Goal: Information Seeking & Learning: Check status

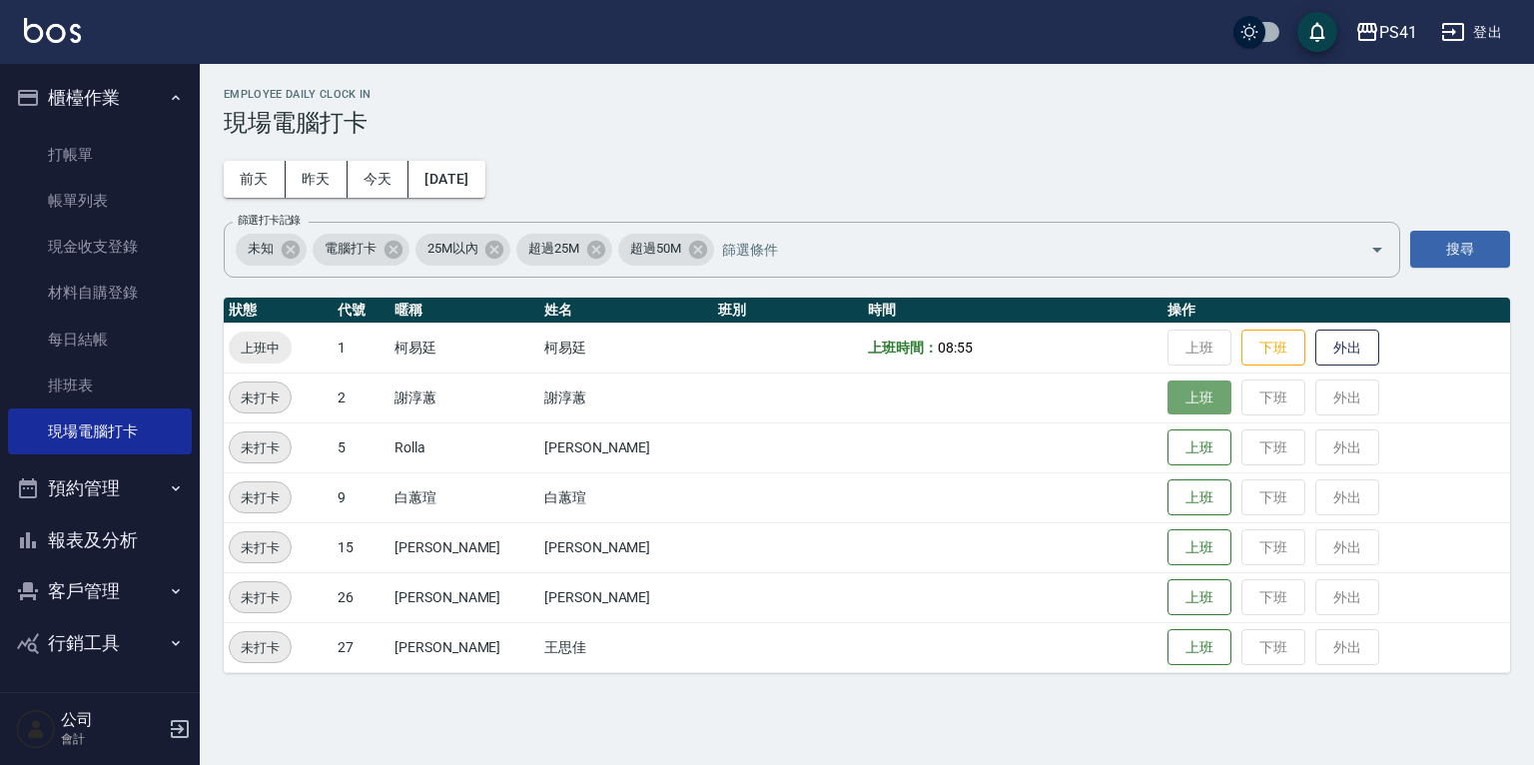
click at [1192, 400] on button "上班" at bounding box center [1199, 397] width 64 height 35
click at [1171, 449] on button "上班" at bounding box center [1199, 447] width 64 height 35
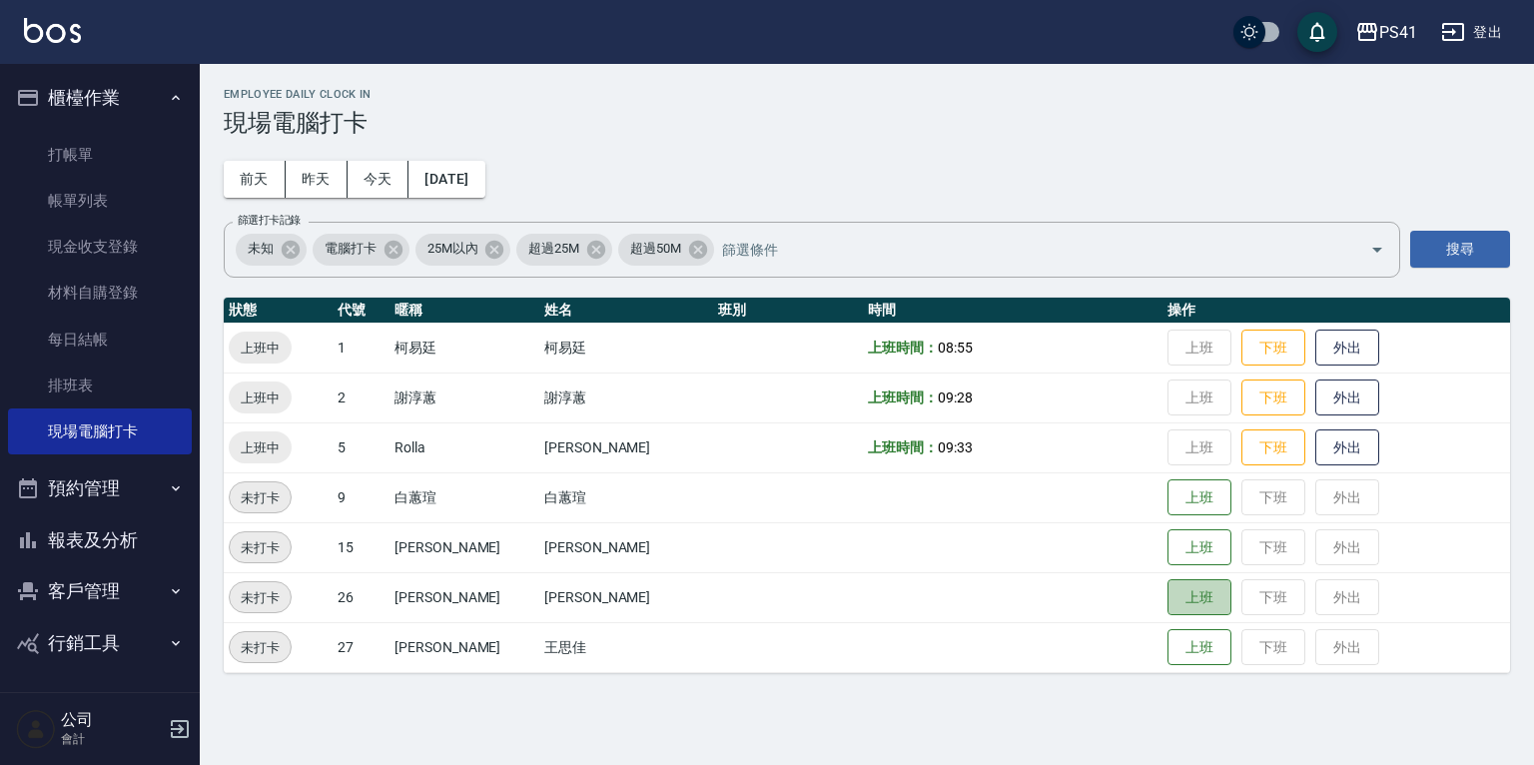
drag, startPoint x: 1198, startPoint y: 604, endPoint x: 1374, endPoint y: 611, distance: 175.9
click at [1212, 607] on td "上班 下班 外出" at bounding box center [1335, 597] width 347 height 50
click at [1194, 610] on button "上班" at bounding box center [1199, 597] width 64 height 35
click at [98, 553] on button "報表及分析" at bounding box center [100, 540] width 184 height 52
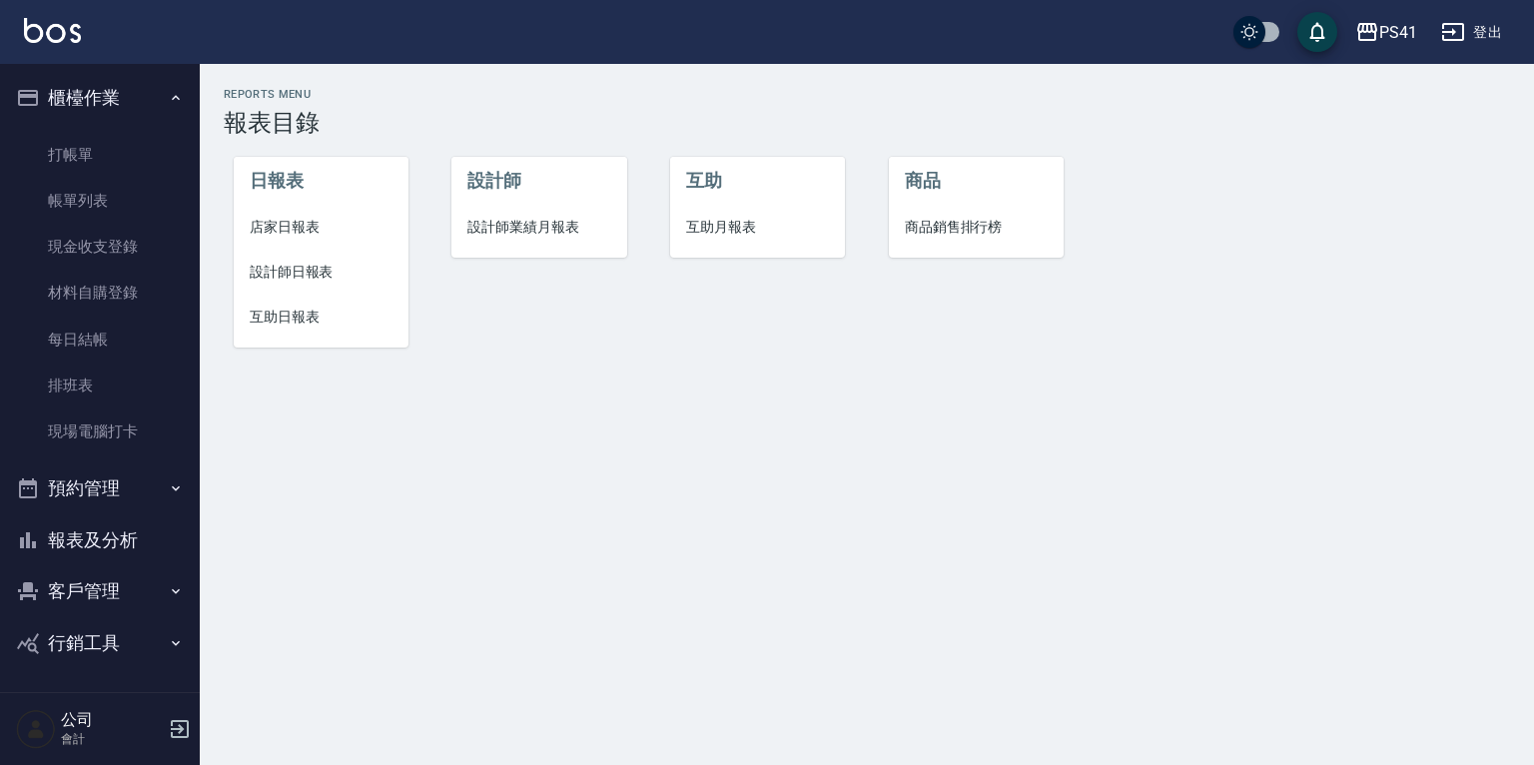
click at [312, 267] on span "設計師日報表" at bounding box center [321, 272] width 143 height 21
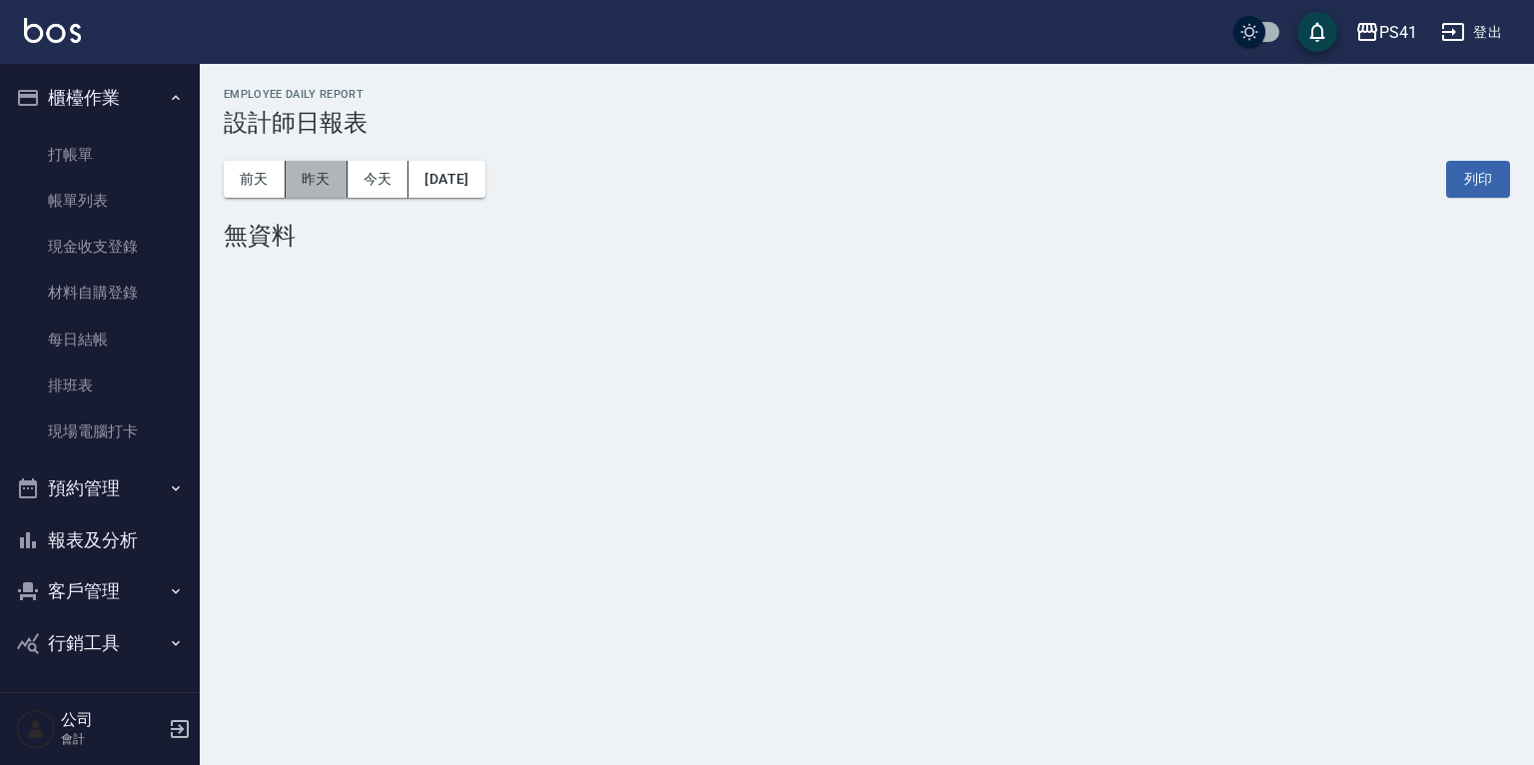
click at [308, 188] on button "昨天" at bounding box center [317, 179] width 62 height 37
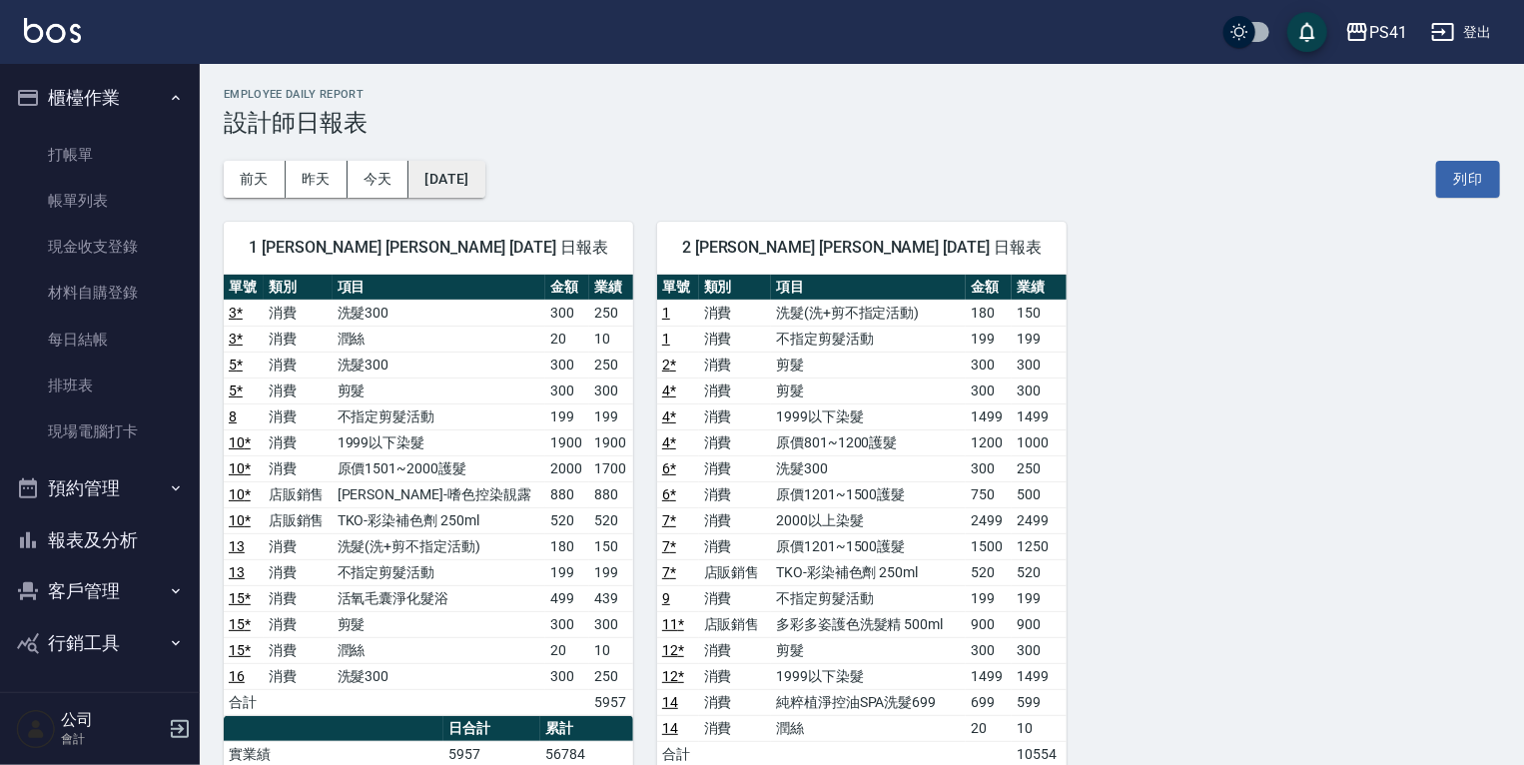
click at [455, 179] on button "[DATE]" at bounding box center [446, 179] width 76 height 37
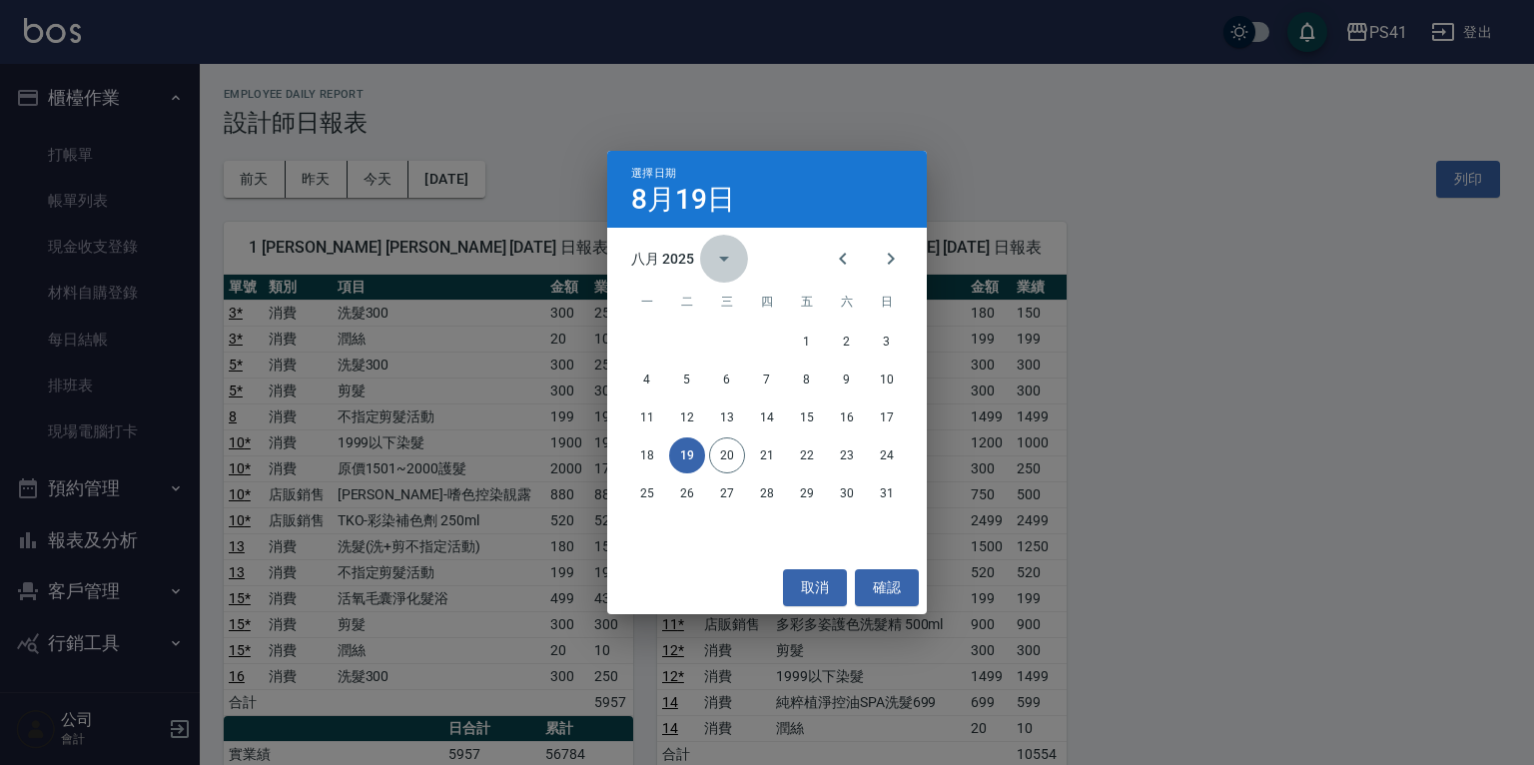
click at [719, 257] on icon "calendar view is open, switch to year view" at bounding box center [724, 259] width 10 height 5
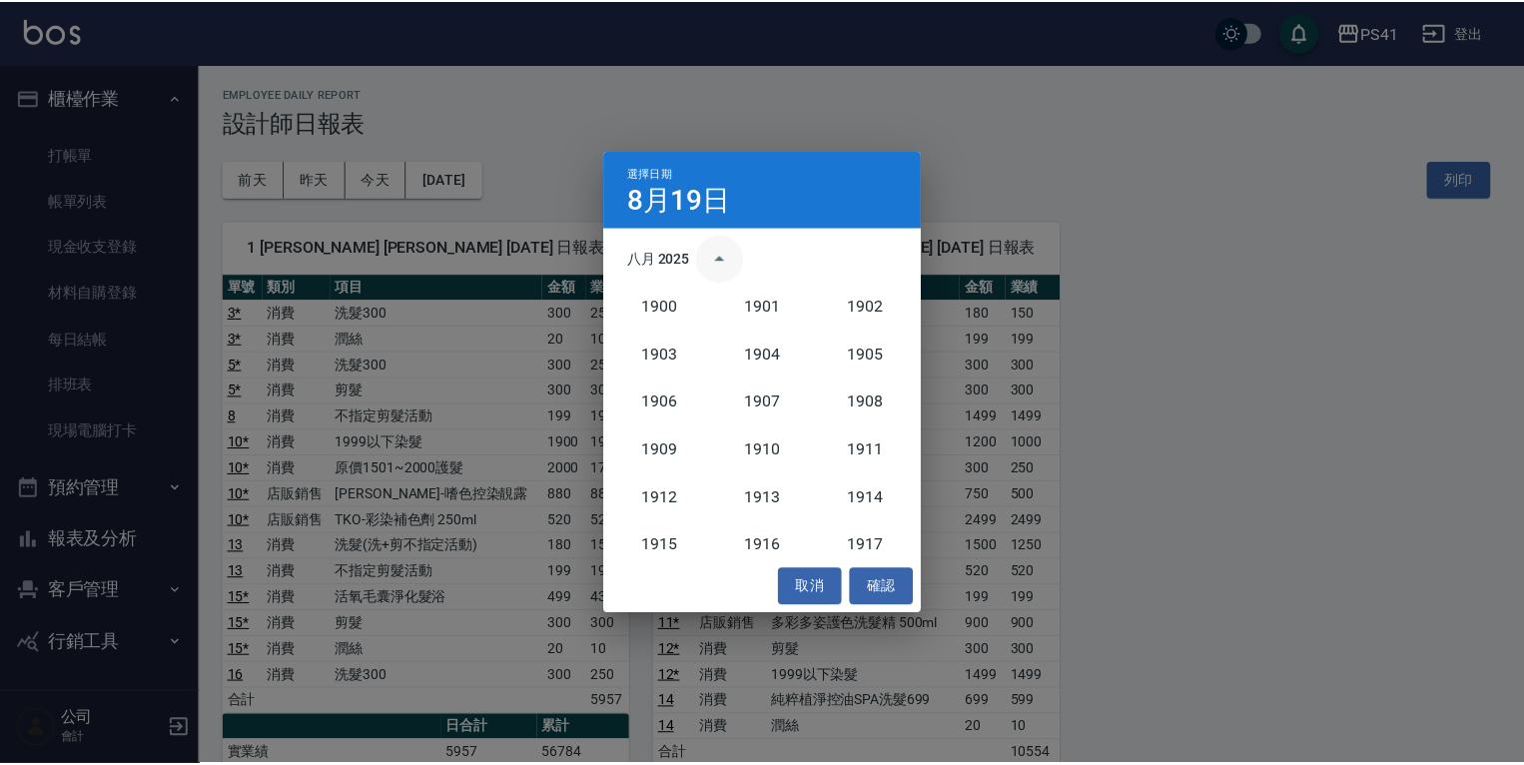
scroll to position [1849, 0]
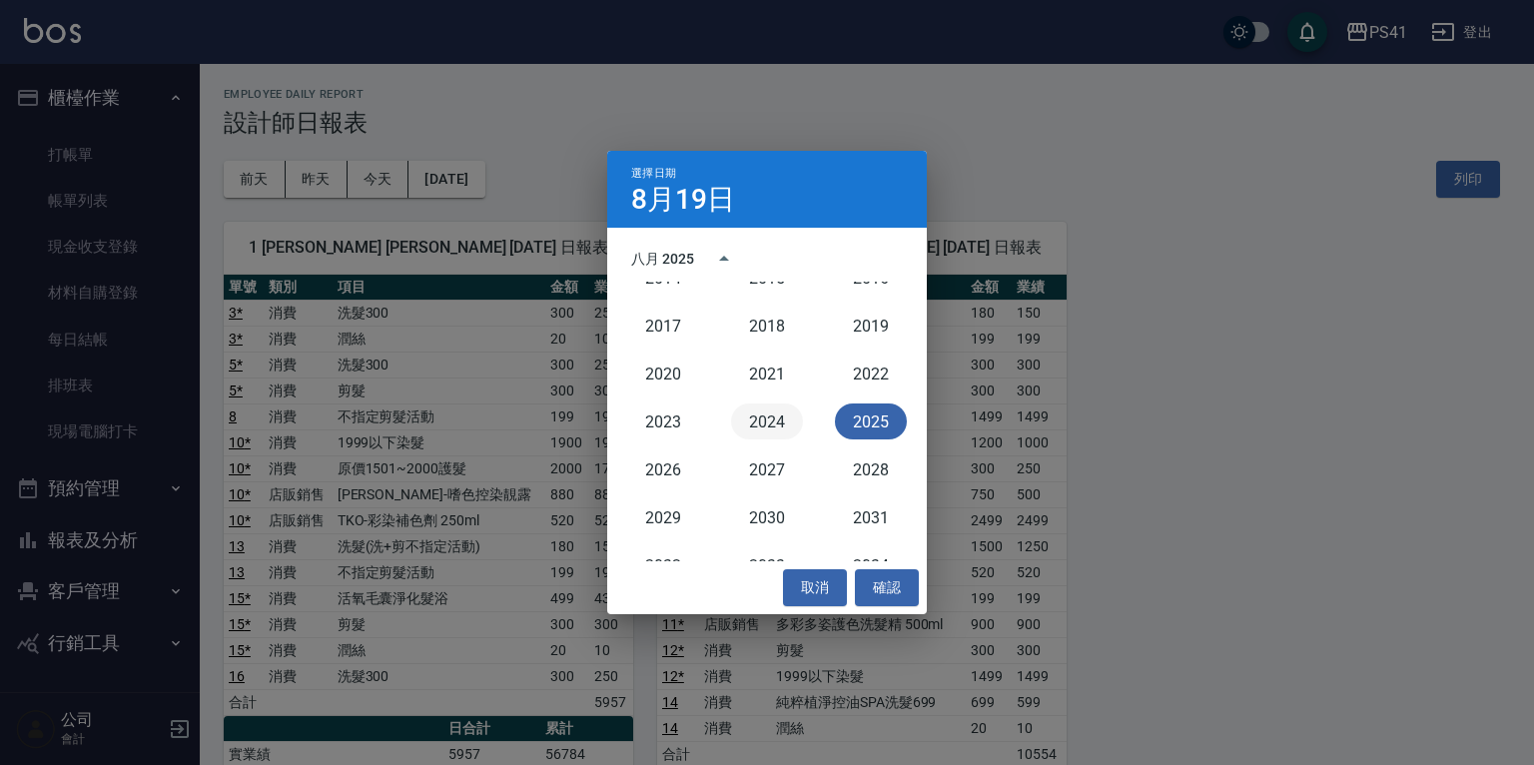
click at [762, 420] on button "2024" at bounding box center [767, 421] width 72 height 36
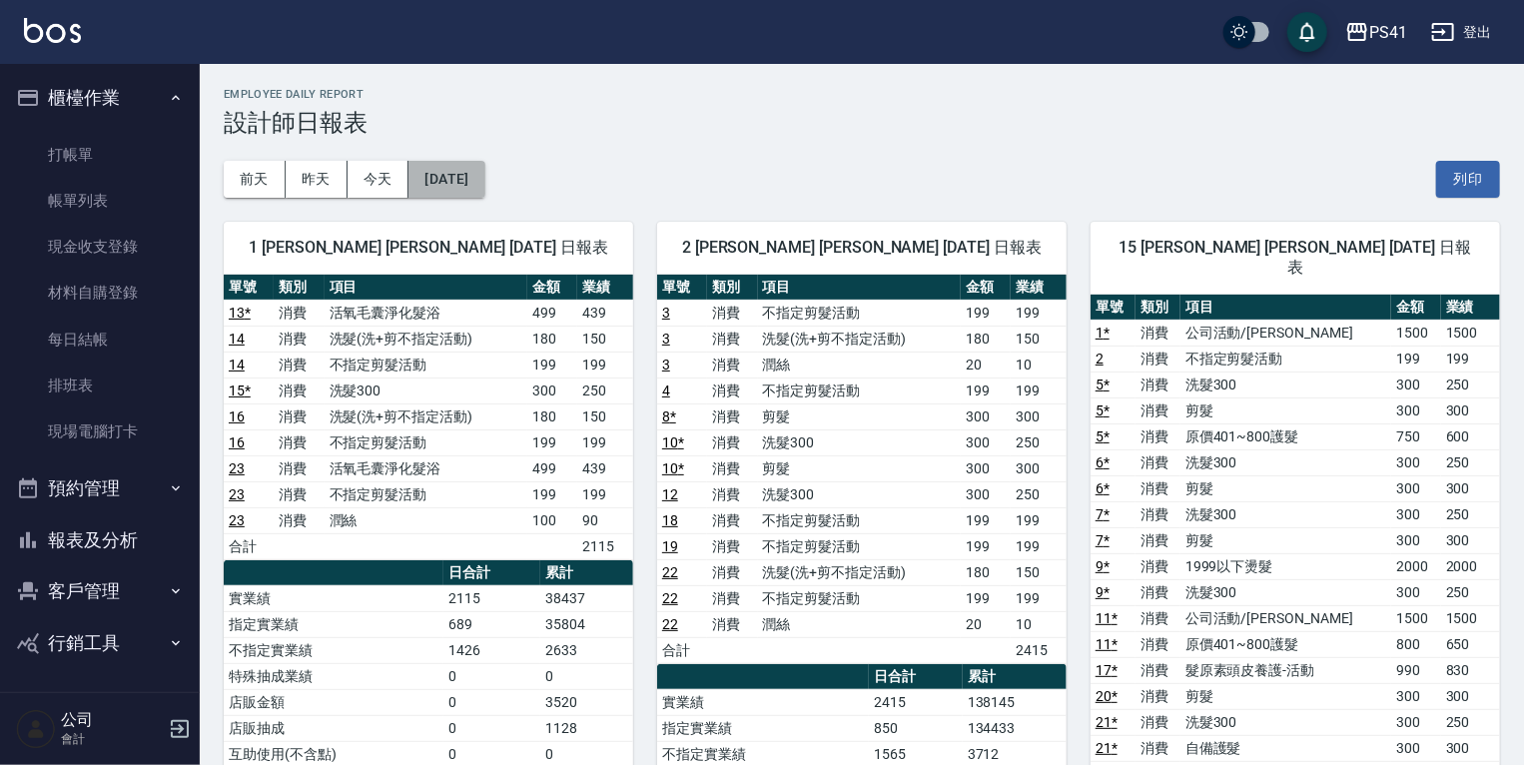
click at [473, 175] on button "[DATE]" at bounding box center [446, 179] width 76 height 37
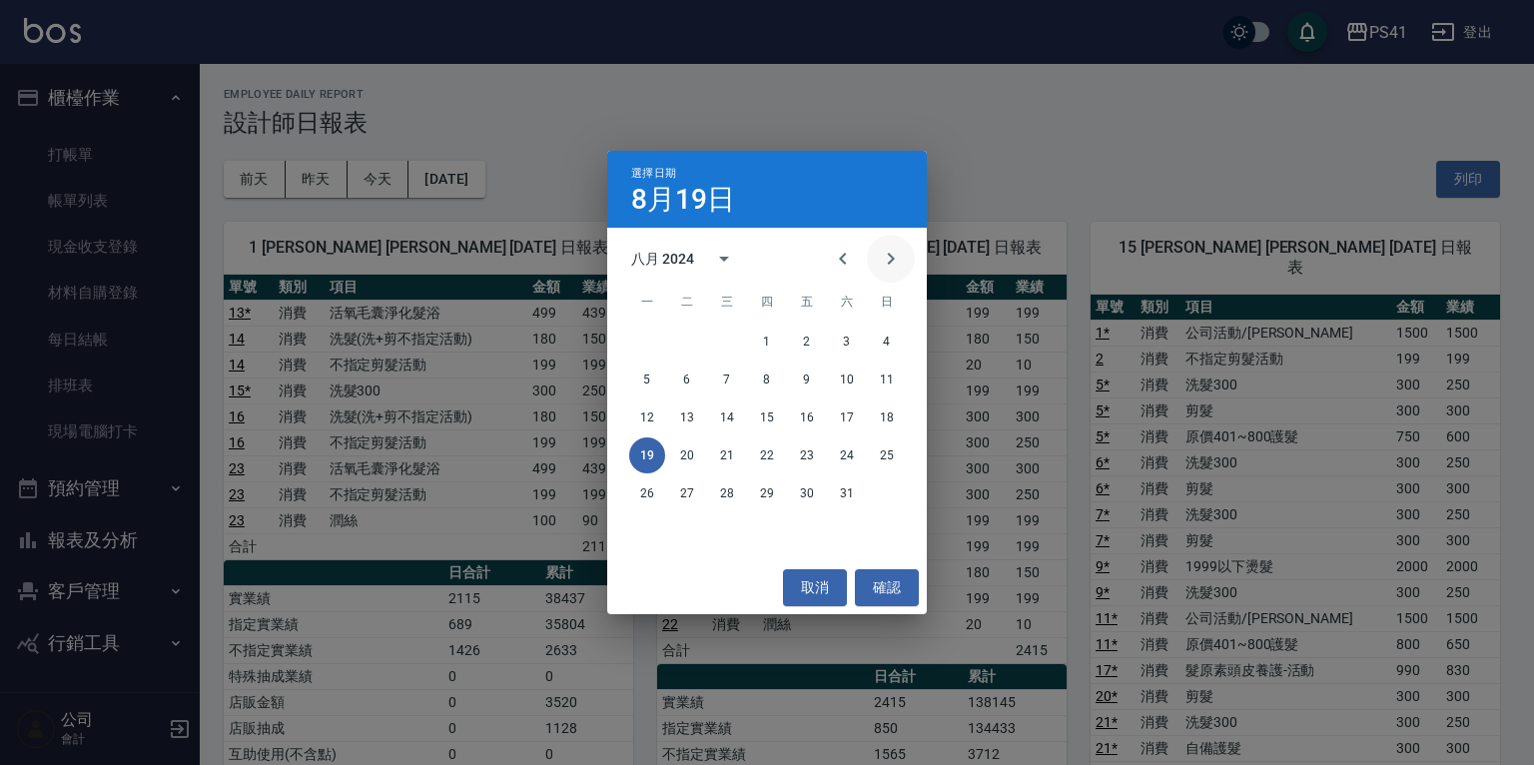
click at [888, 257] on icon "Next month" at bounding box center [891, 259] width 24 height 24
click at [720, 257] on icon "calendar view is open, switch to year view" at bounding box center [724, 259] width 10 height 5
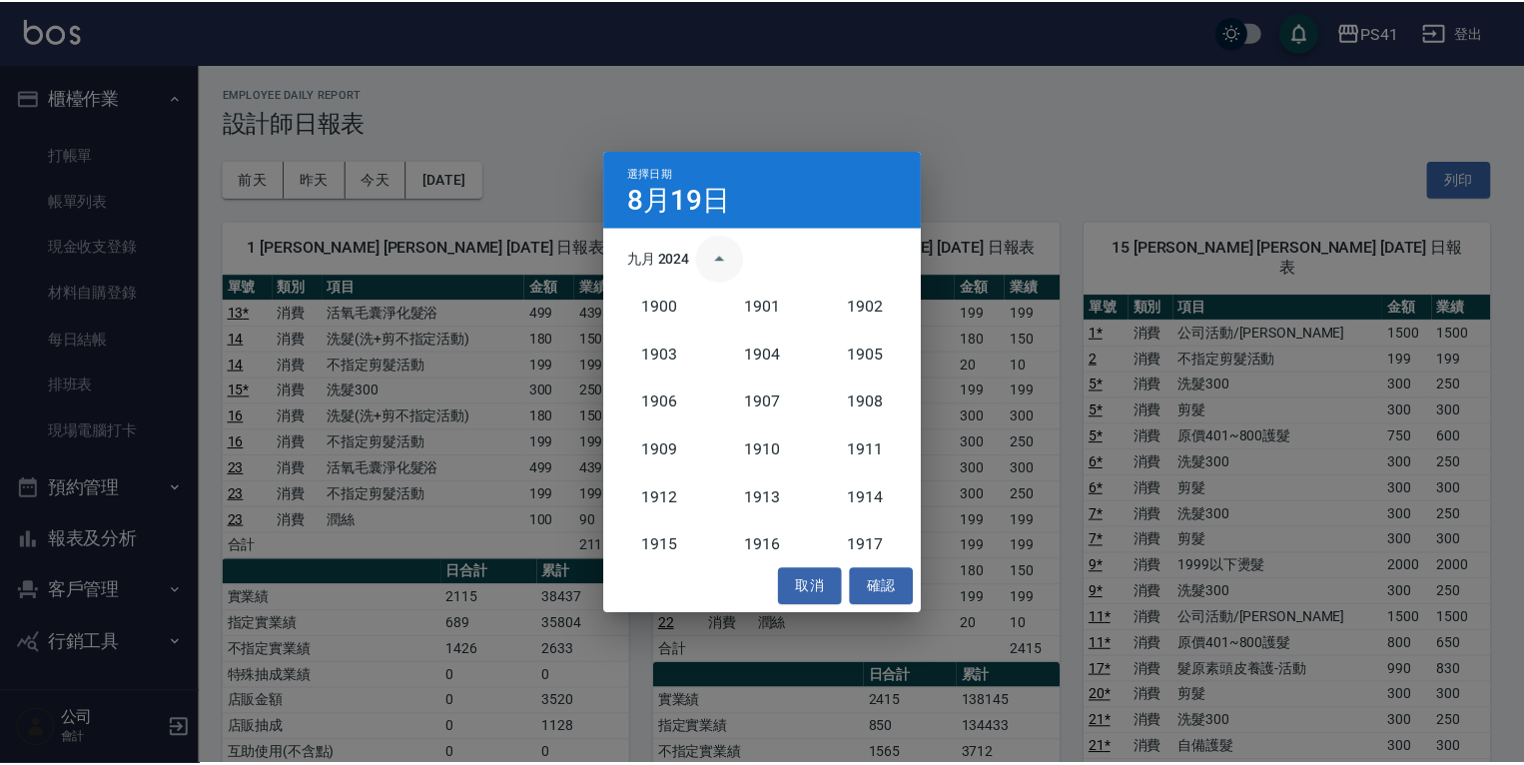
scroll to position [1849, 0]
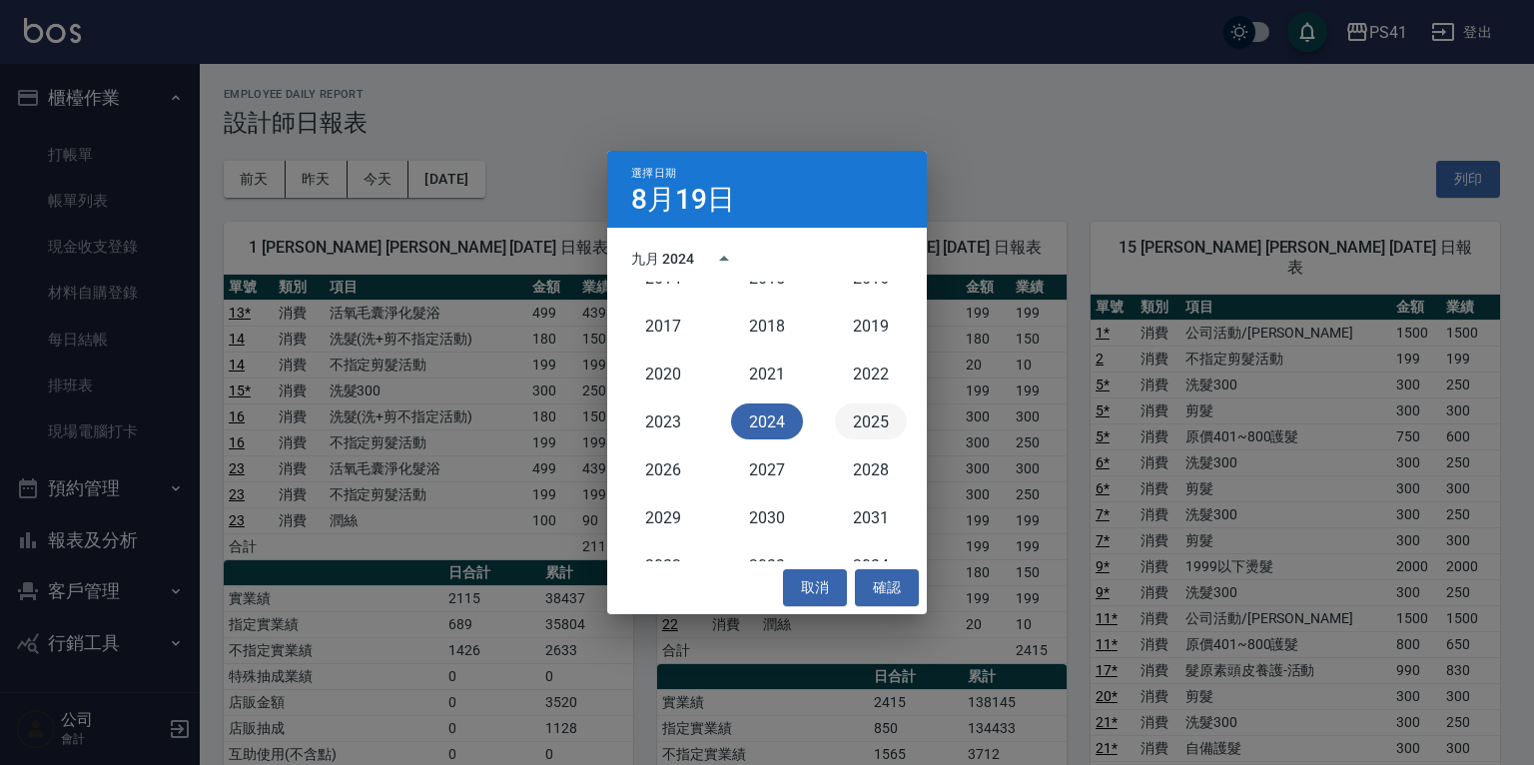
click at [863, 423] on button "2025" at bounding box center [871, 421] width 72 height 36
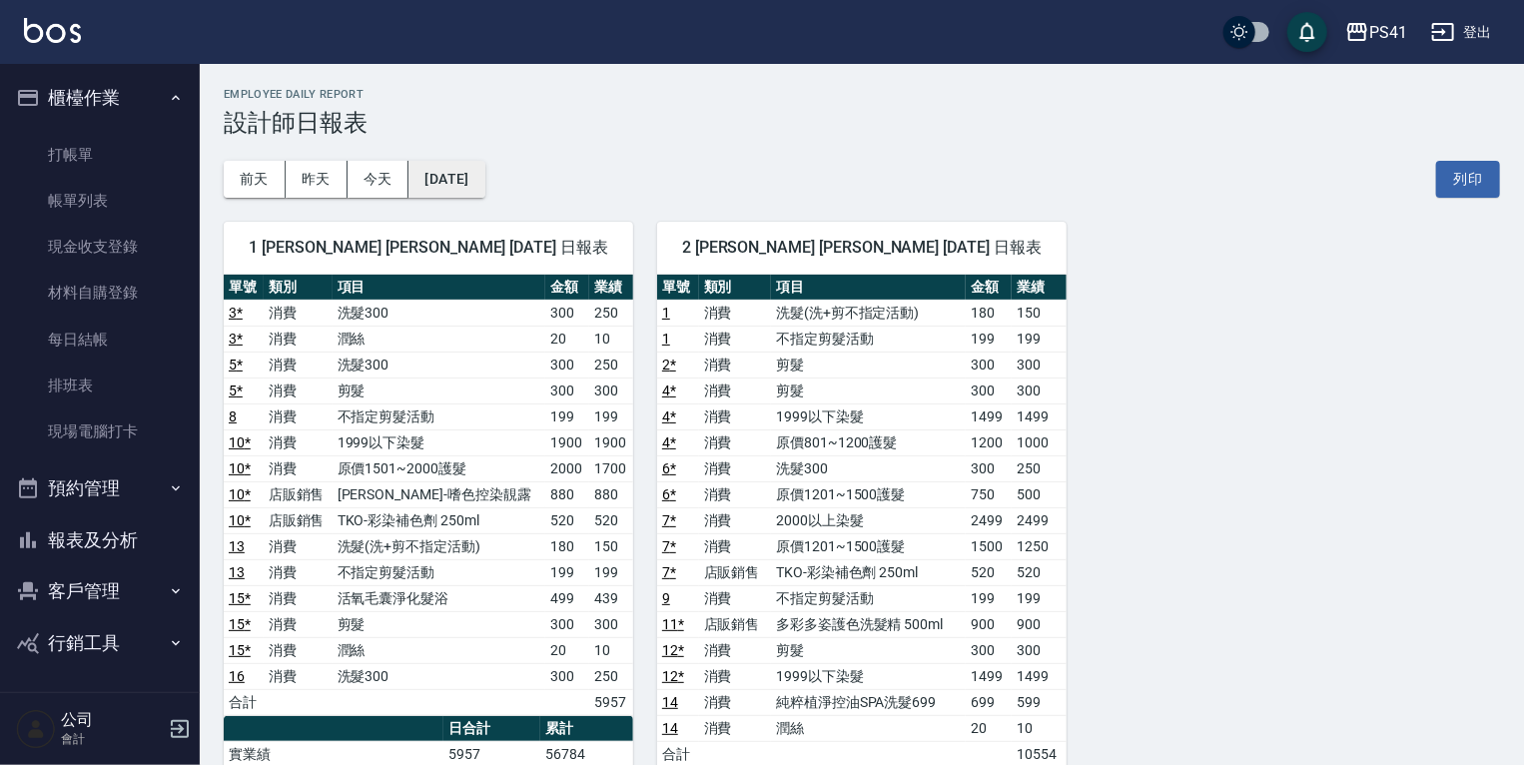
click at [451, 176] on button "[DATE]" at bounding box center [446, 179] width 76 height 37
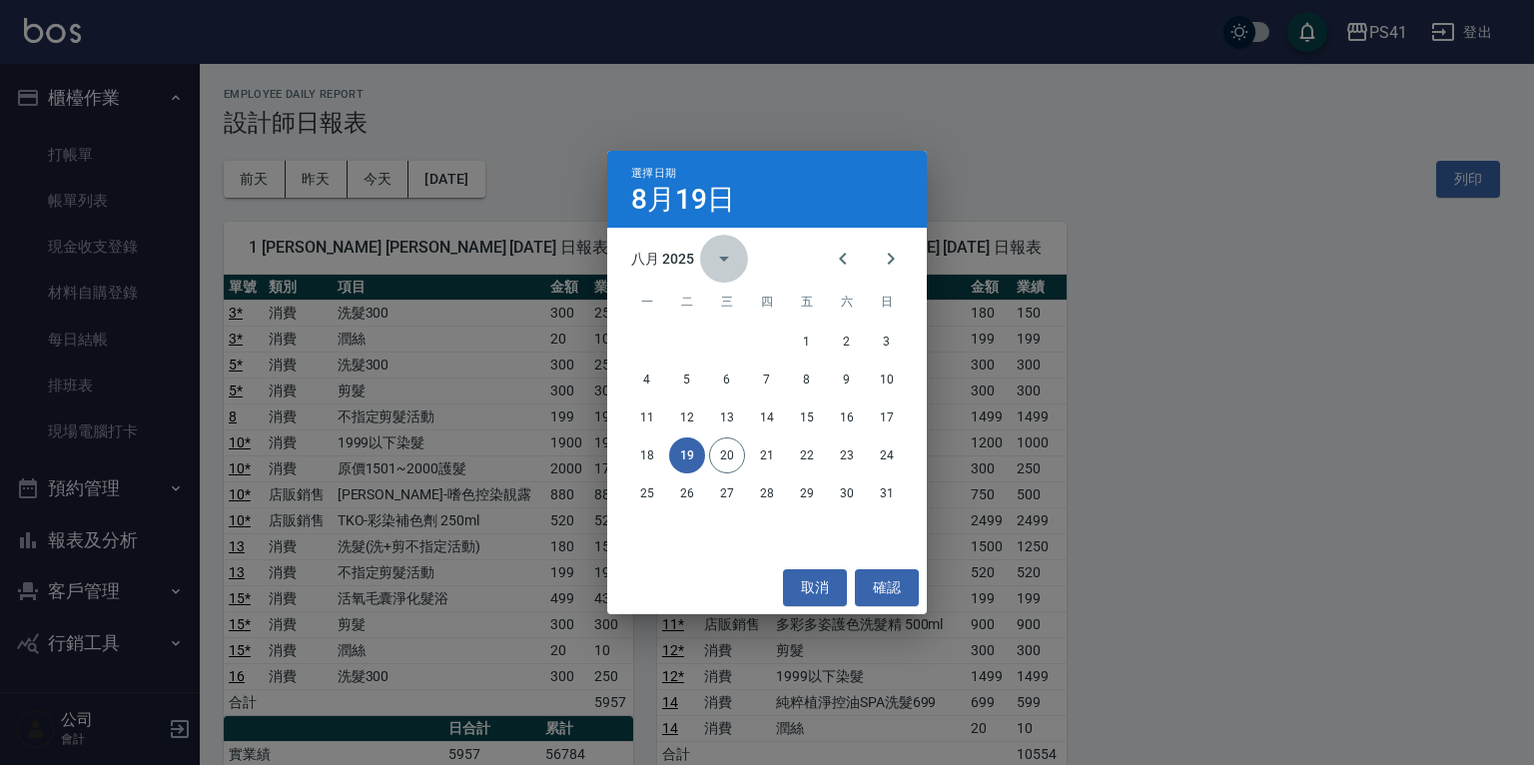
click at [722, 256] on icon "calendar view is open, switch to year view" at bounding box center [724, 259] width 24 height 24
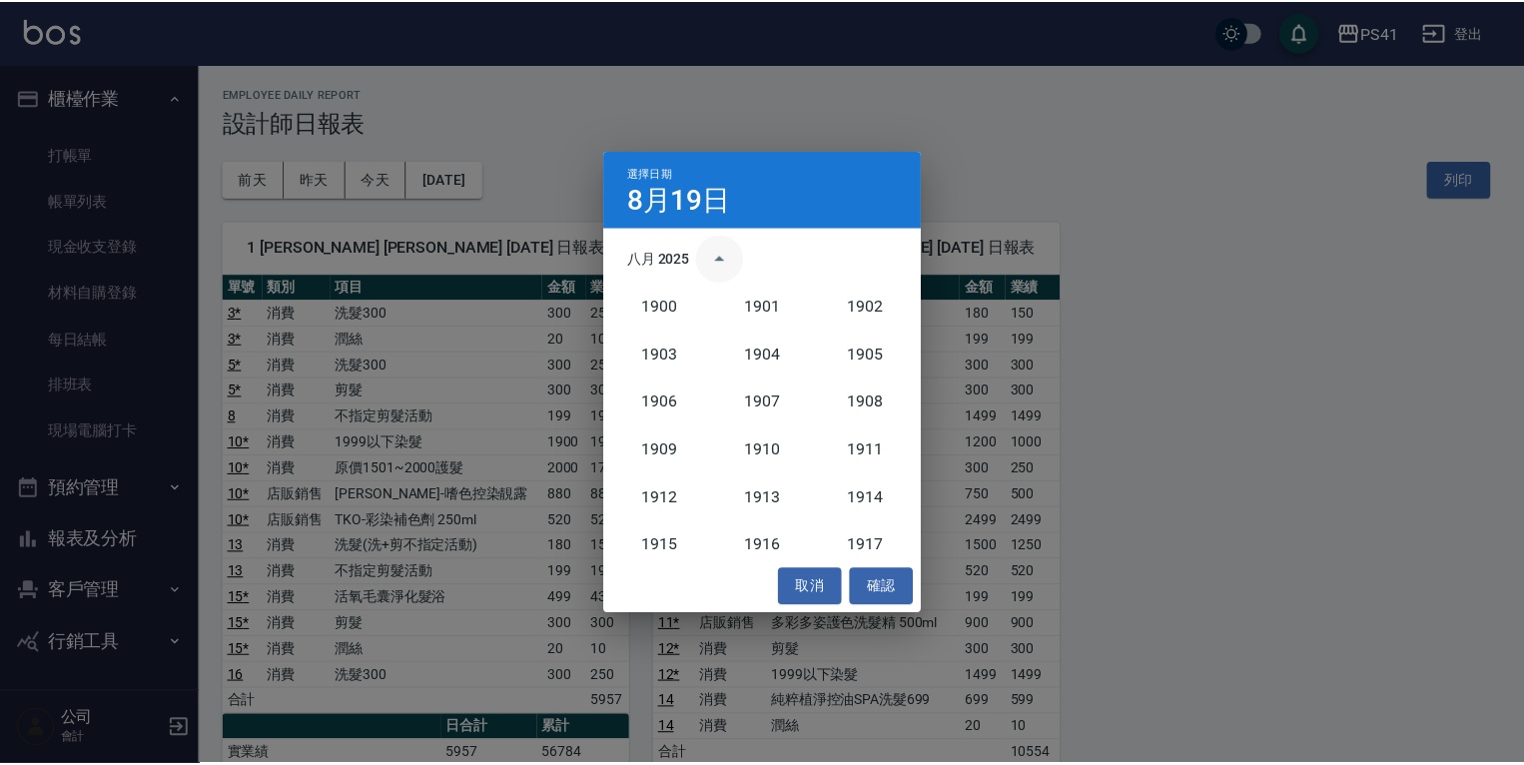
scroll to position [1849, 0]
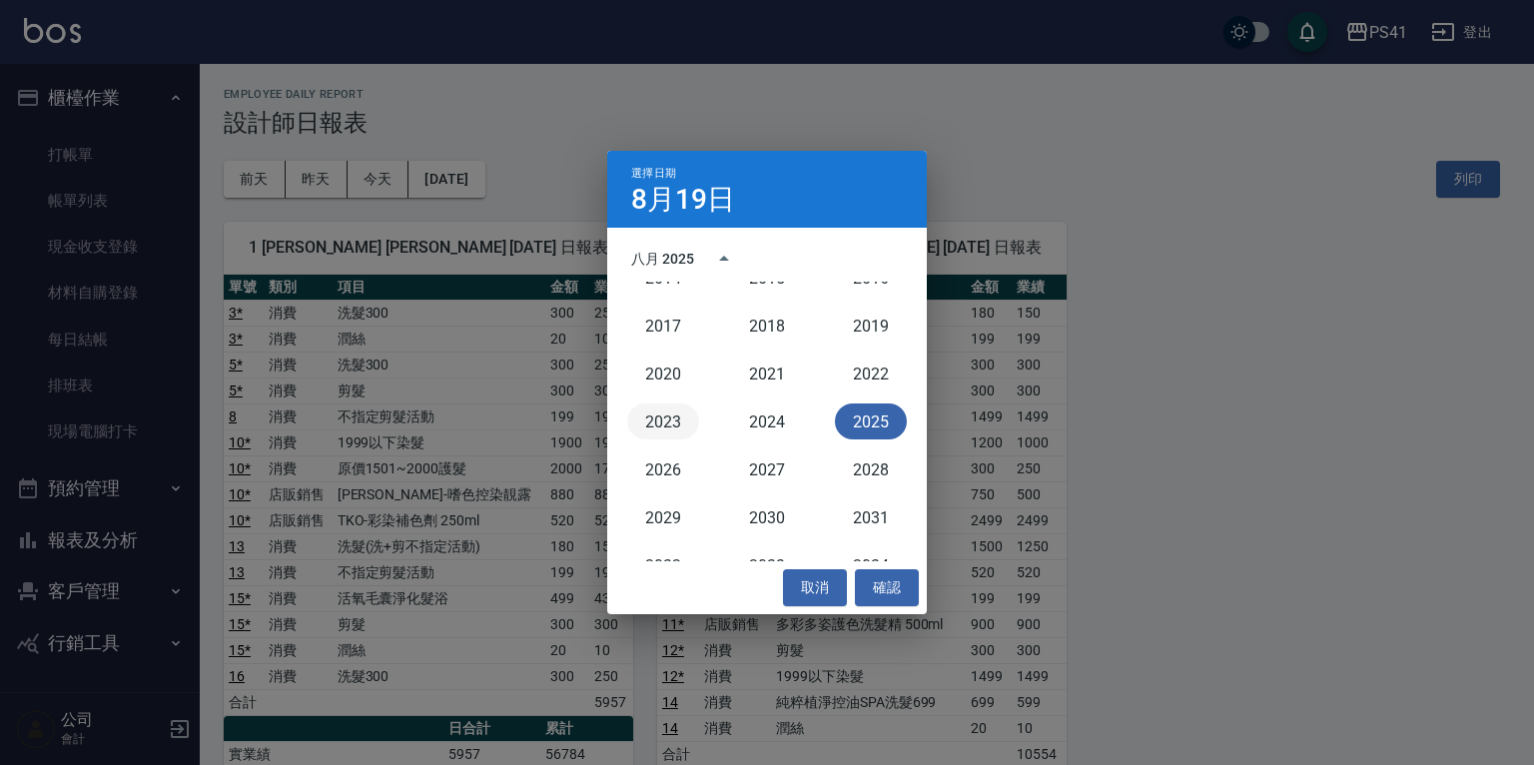
click at [651, 420] on button "2023" at bounding box center [663, 421] width 72 height 36
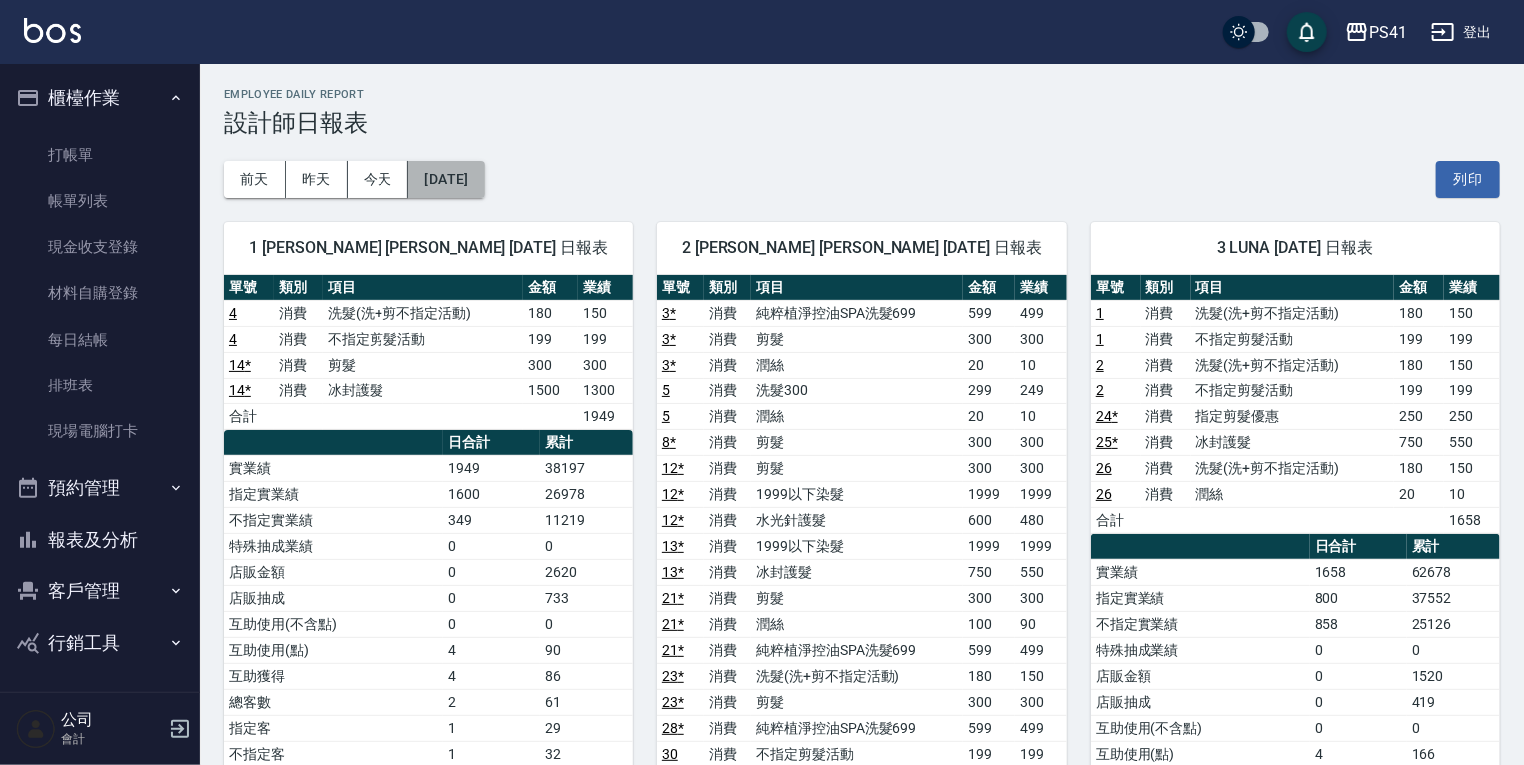
click at [468, 164] on button "[DATE]" at bounding box center [446, 179] width 76 height 37
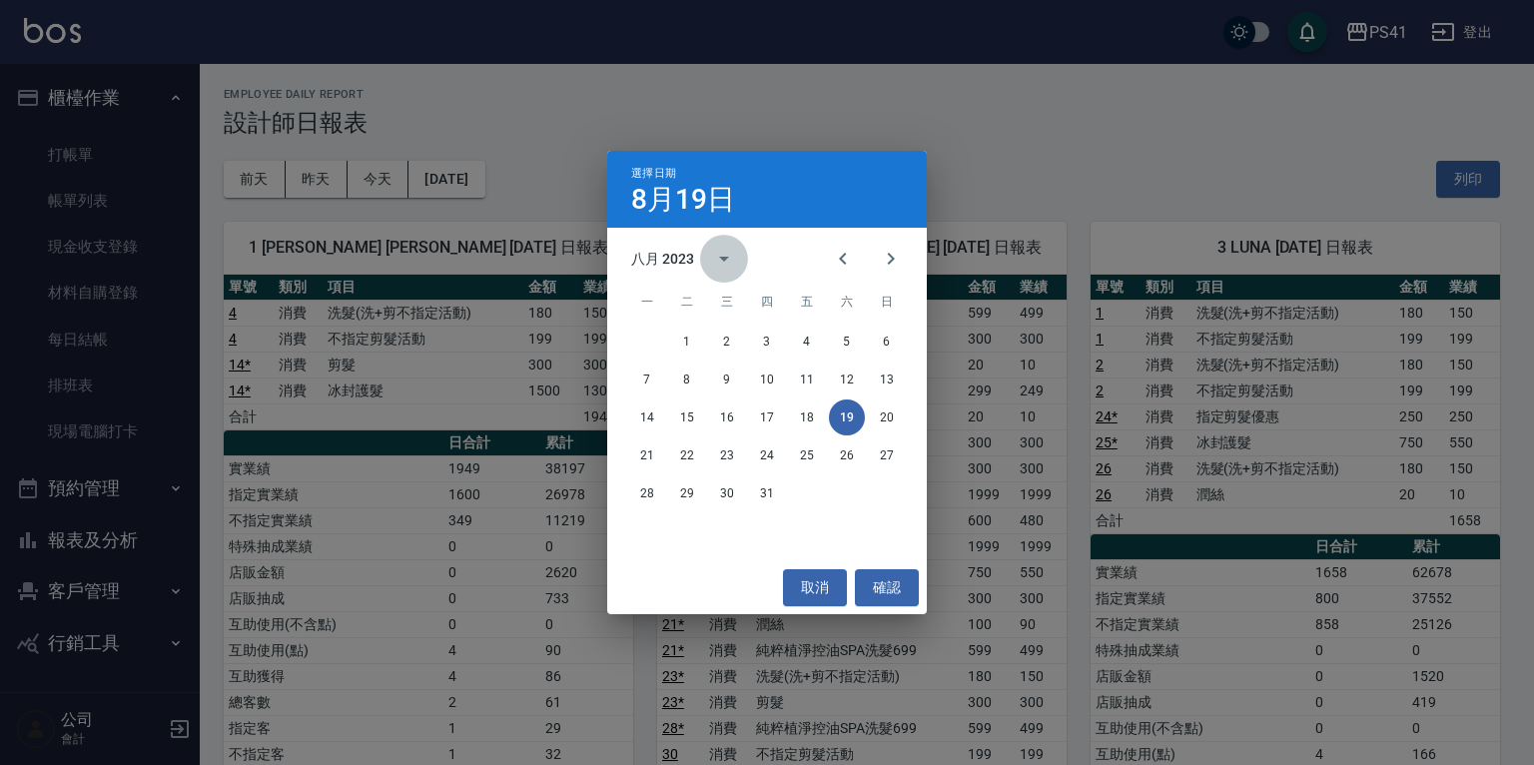
click at [712, 253] on icon "calendar view is open, switch to year view" at bounding box center [724, 259] width 24 height 24
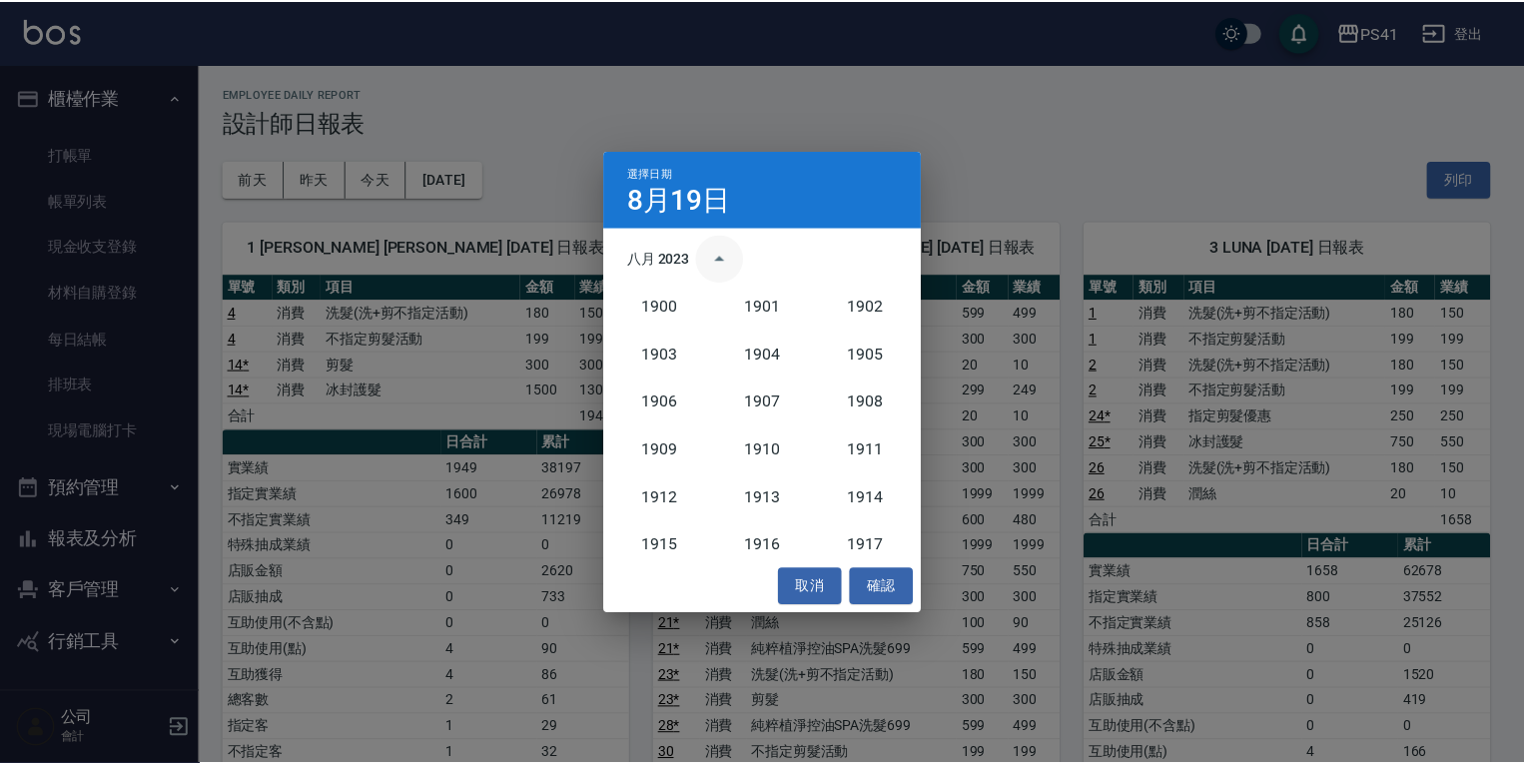
scroll to position [1849, 0]
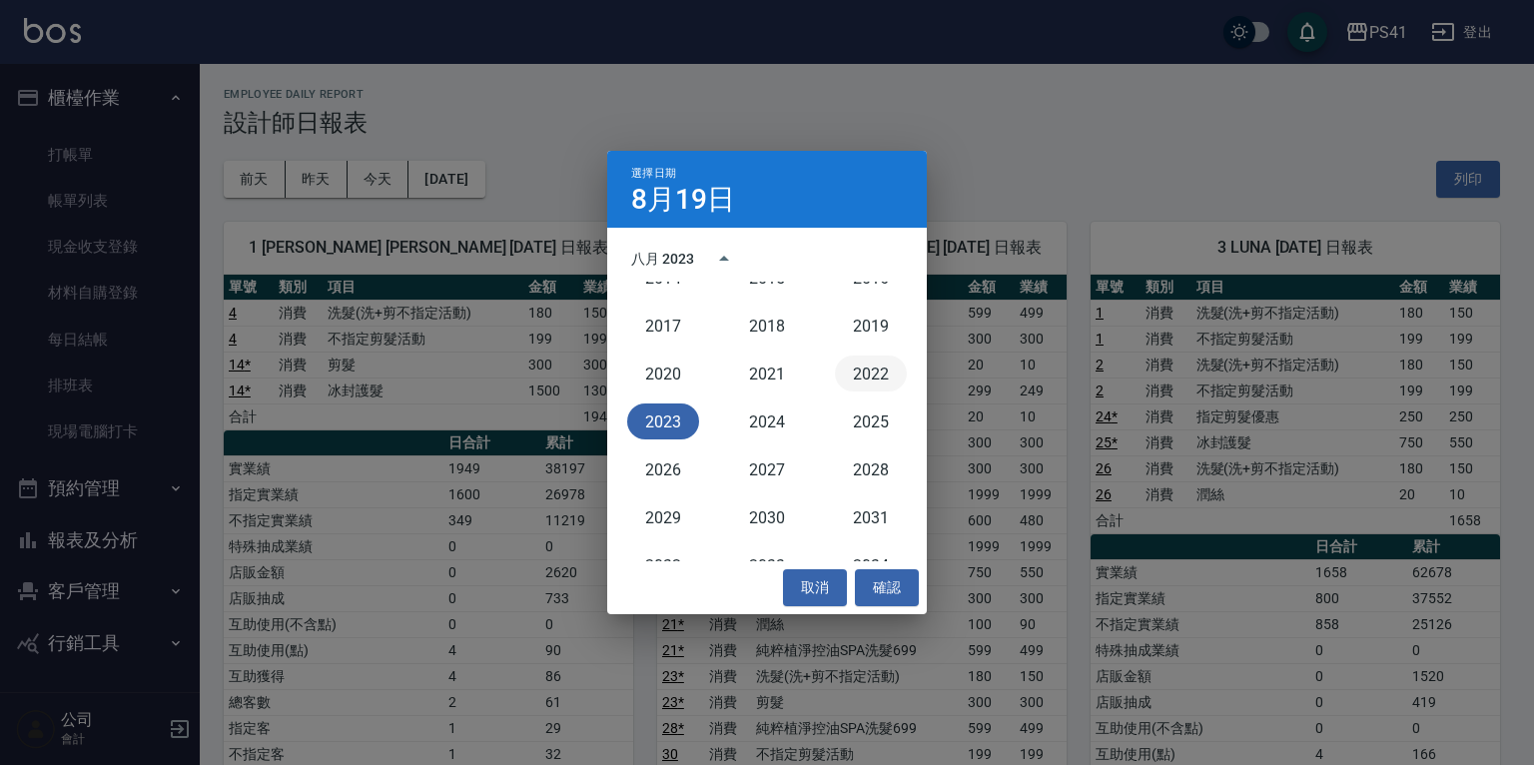
click at [866, 367] on button "2022" at bounding box center [871, 373] width 72 height 36
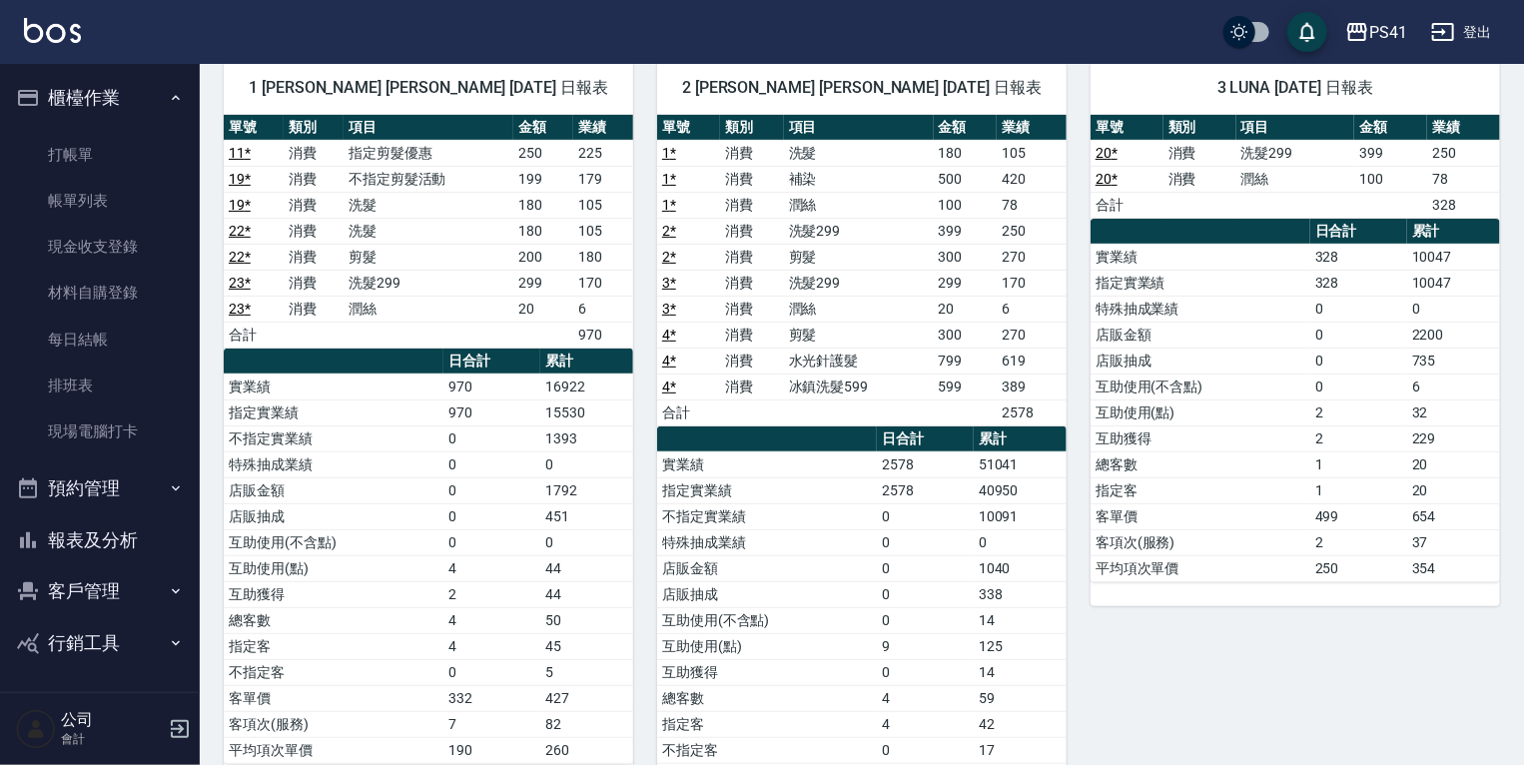
scroll to position [80, 0]
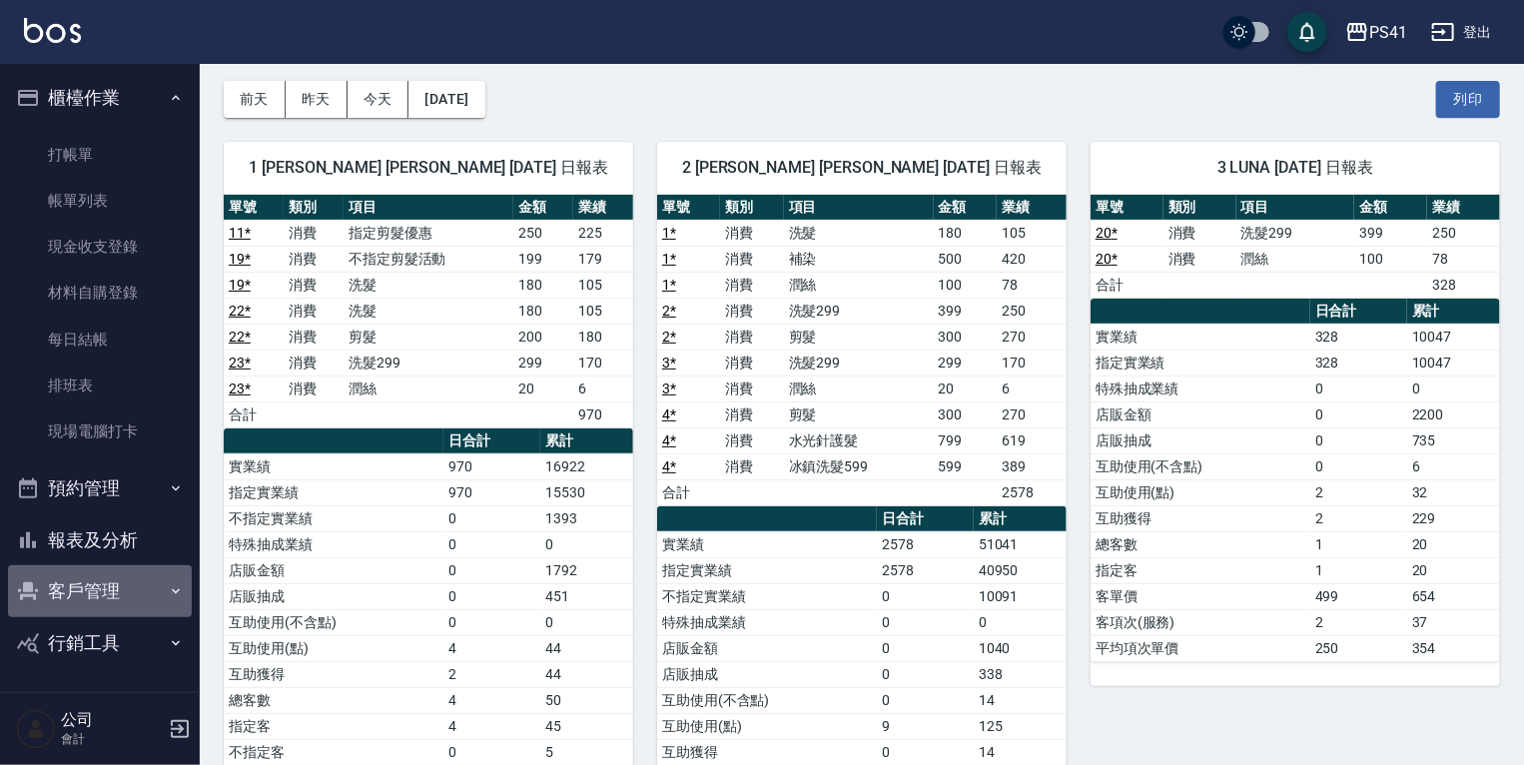
click at [91, 585] on button "客戶管理" at bounding box center [100, 591] width 184 height 52
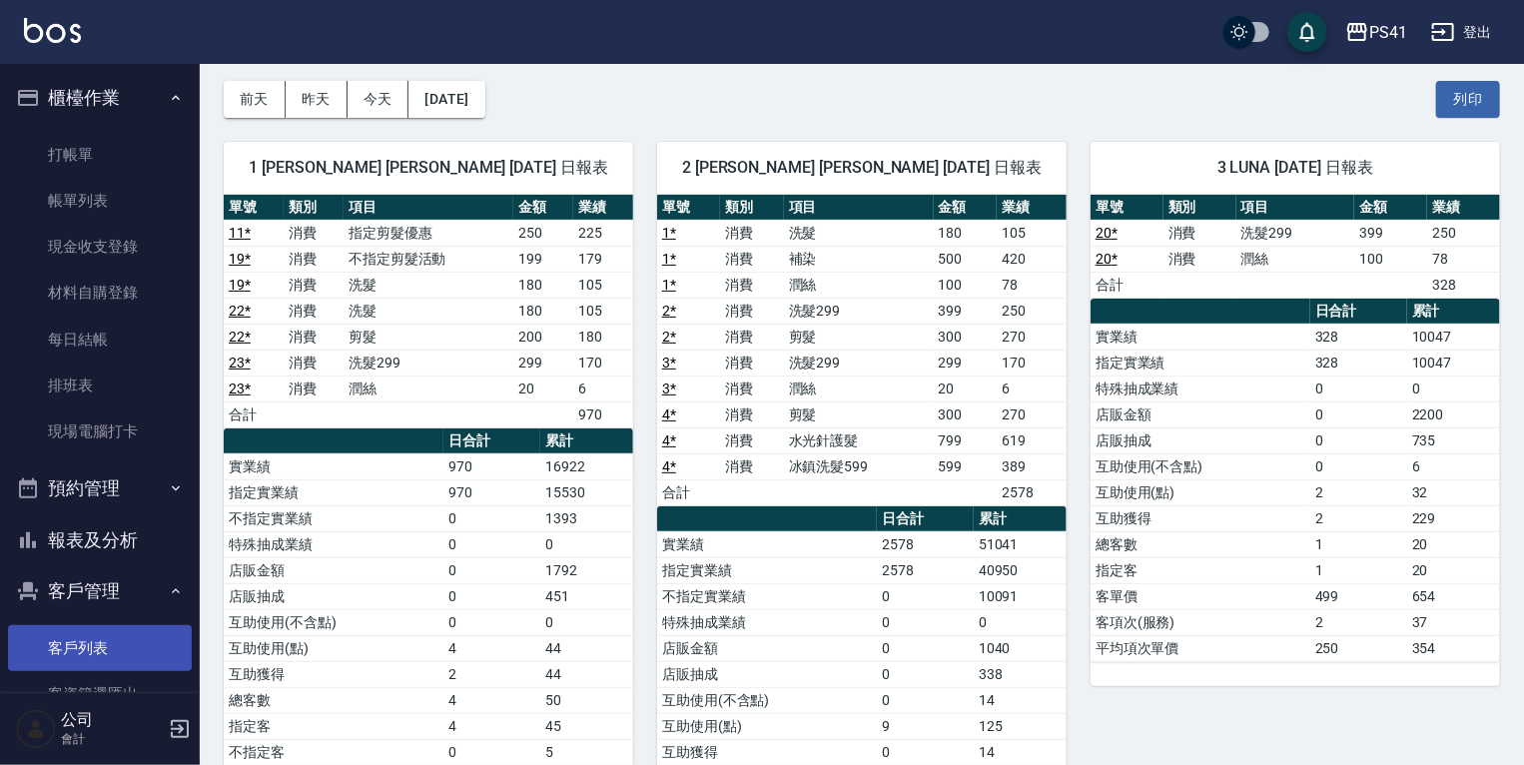
click at [89, 648] on link "客戶列表" at bounding box center [100, 648] width 184 height 46
